Goal: Task Accomplishment & Management: Complete application form

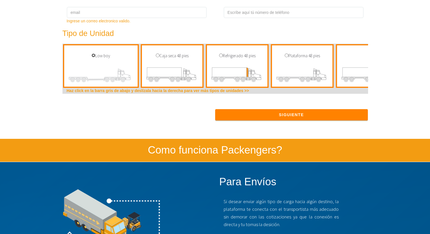
click at [93, 57] on input "radio" at bounding box center [94, 55] width 4 height 4
radio input "true"
click at [94, 55] on input "radio" at bounding box center [94, 55] width 4 height 4
click at [92, 55] on input "radio" at bounding box center [94, 55] width 4 height 4
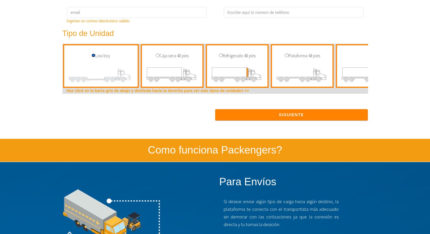
click at [92, 55] on input "radio" at bounding box center [94, 55] width 4 height 4
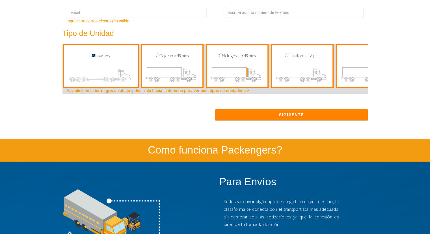
click at [92, 55] on input "radio" at bounding box center [94, 55] width 4 height 4
click at [156, 54] on input "radio" at bounding box center [158, 55] width 4 height 4
radio input "true"
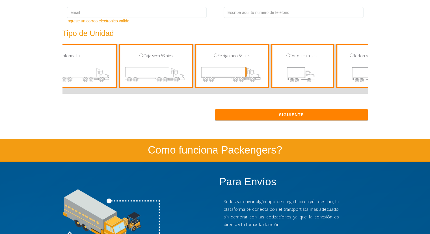
scroll to position [0, 424]
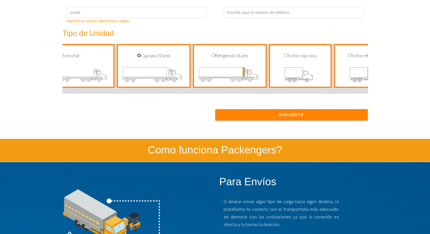
click at [140, 57] on input "radio" at bounding box center [139, 55] width 4 height 4
radio input "true"
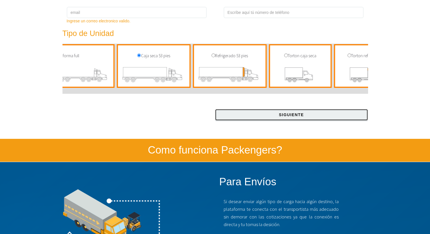
click at [267, 114] on button "Siguiente" at bounding box center [291, 114] width 153 height 11
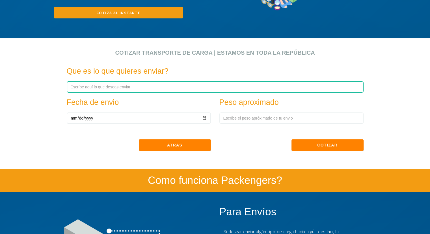
scroll to position [170, 0]
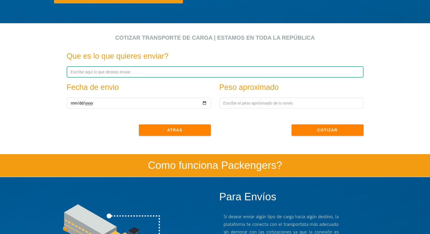
click at [120, 70] on input "text" at bounding box center [215, 71] width 297 height 11
